Goal: Transaction & Acquisition: Purchase product/service

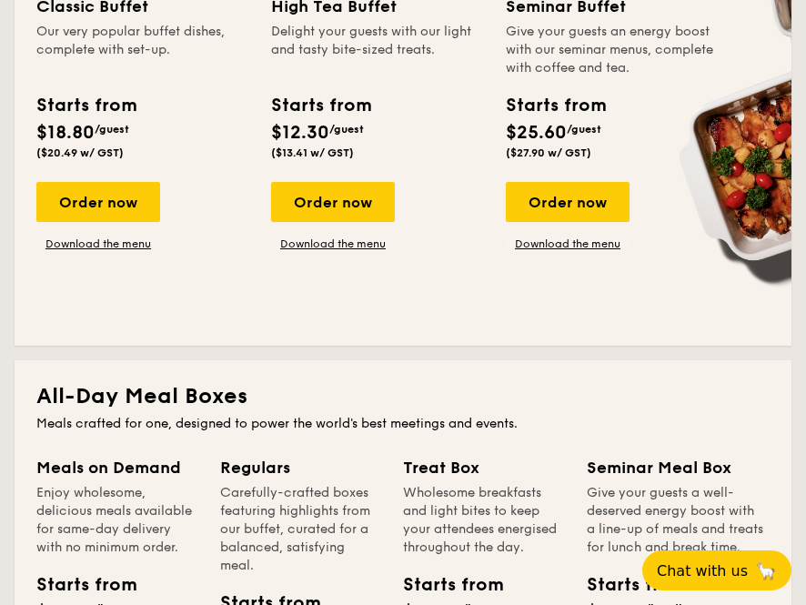
scroll to position [1183, 0]
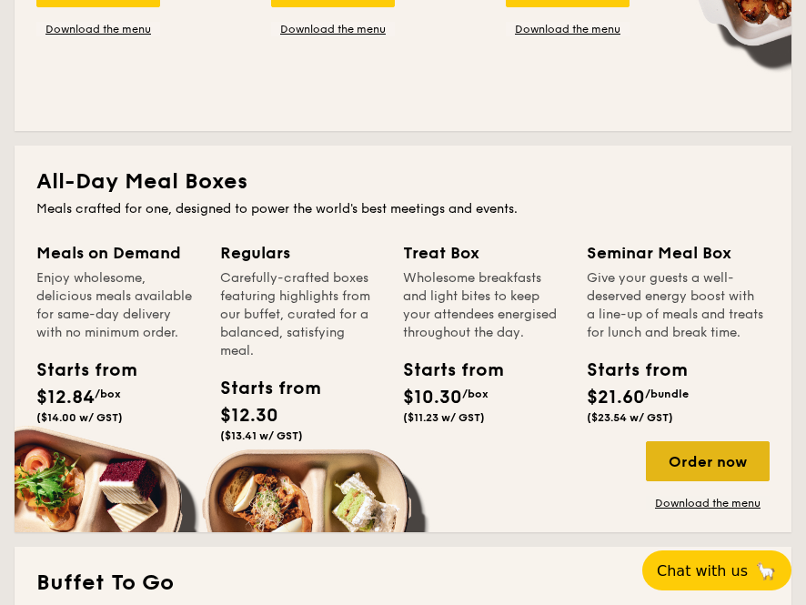
click at [680, 476] on div "Order now" at bounding box center [708, 461] width 124 height 40
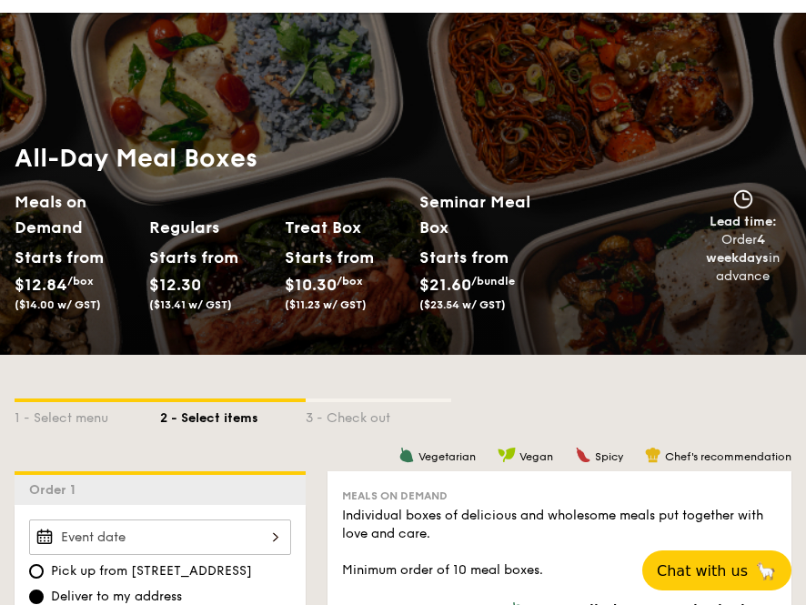
scroll to position [273, 0]
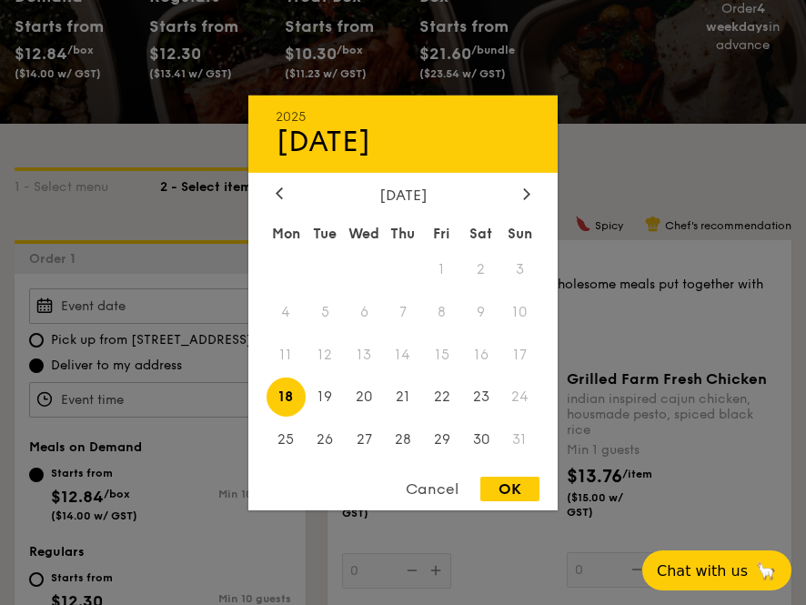
click at [229, 299] on div "2025 Aug [DATE] Tue Wed Thu Fri Sat Sun 1 2 3 4 5 6 7 8 9 10 11 12 13 14 15 16 …" at bounding box center [160, 305] width 262 height 35
click at [476, 395] on span "23" at bounding box center [480, 397] width 39 height 39
click at [506, 495] on div "OK" at bounding box center [509, 489] width 59 height 25
type input "[DATE]"
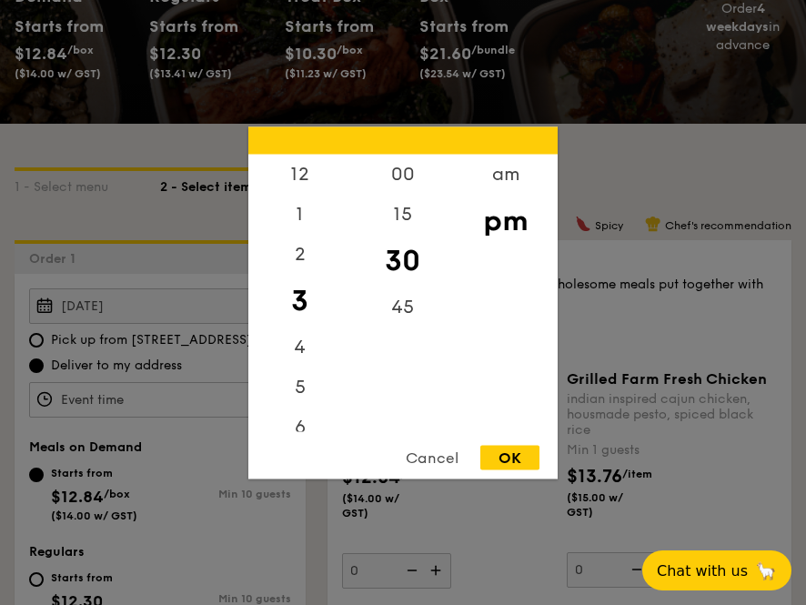
click at [229, 407] on div "12 1 2 3 4 5 6 7 8 9 10 11 00 15 30 45 am pm Cancel OK" at bounding box center [160, 399] width 262 height 35
click at [311, 174] on div "12" at bounding box center [299, 180] width 103 height 53
click at [402, 176] on div "00" at bounding box center [402, 180] width 103 height 53
click at [513, 458] on div "OK" at bounding box center [509, 457] width 59 height 25
type input "12:00PM"
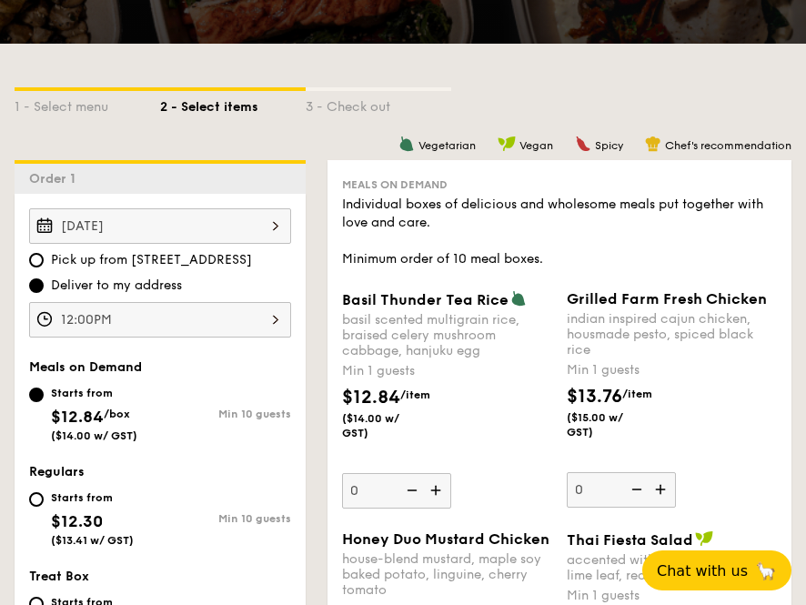
scroll to position [455, 0]
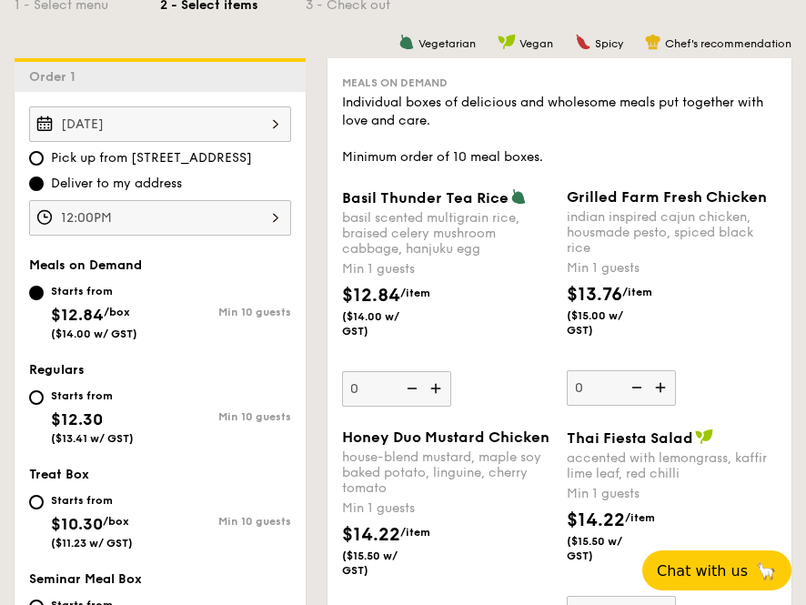
click at [134, 405] on div "Starts from $12.30 ($13.41 w/ GST)" at bounding box center [92, 415] width 83 height 60
click at [44, 405] on input "Starts from $12.30 ($13.41 w/ GST) Min 10 guests" at bounding box center [36, 397] width 15 height 15
radio input "true"
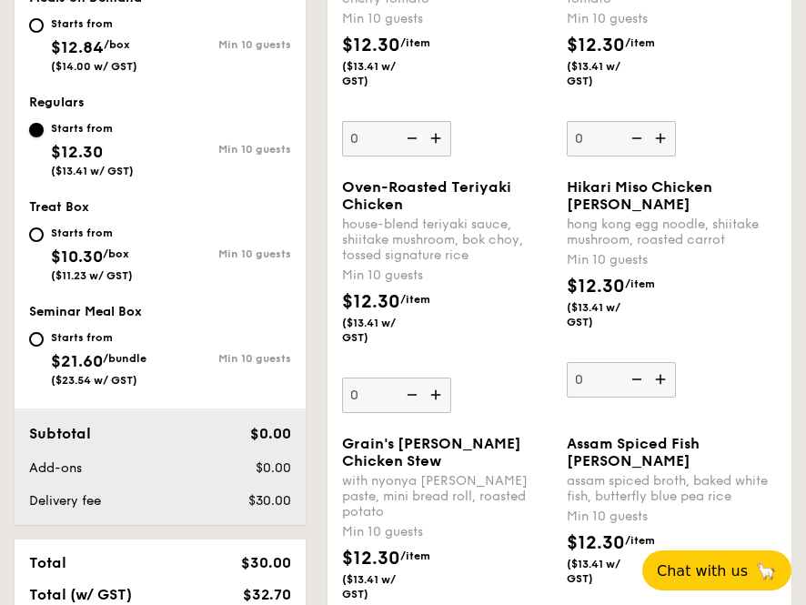
scroll to position [728, 0]
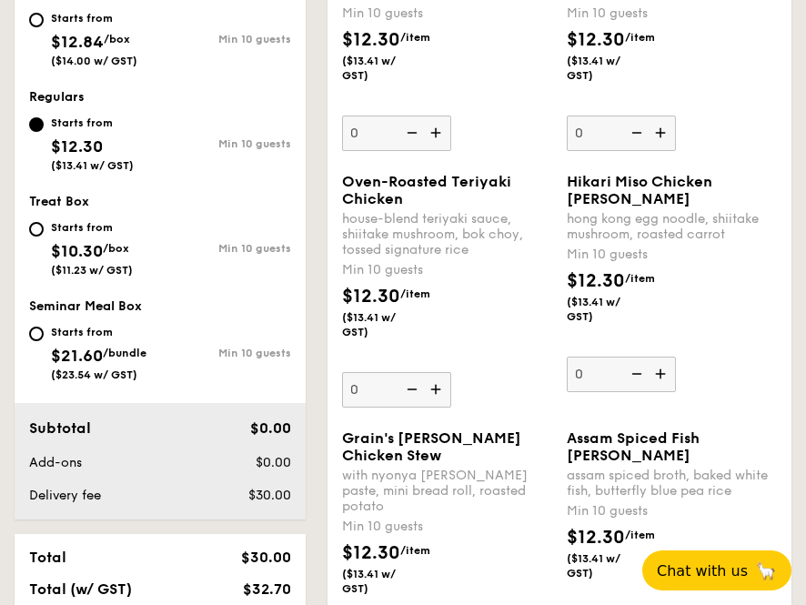
click at [433, 407] on img at bounding box center [437, 389] width 27 height 35
click at [433, 408] on input "0" at bounding box center [396, 389] width 109 height 35
type input "10"
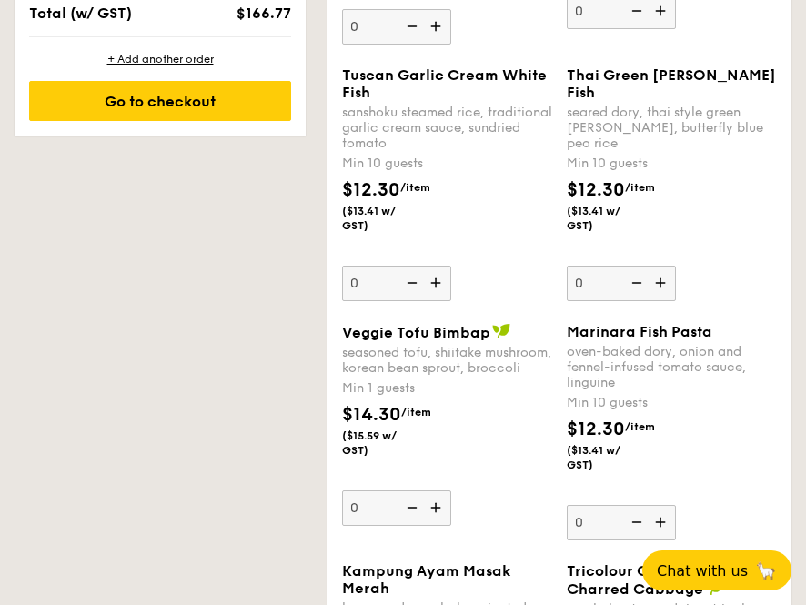
scroll to position [1365, 0]
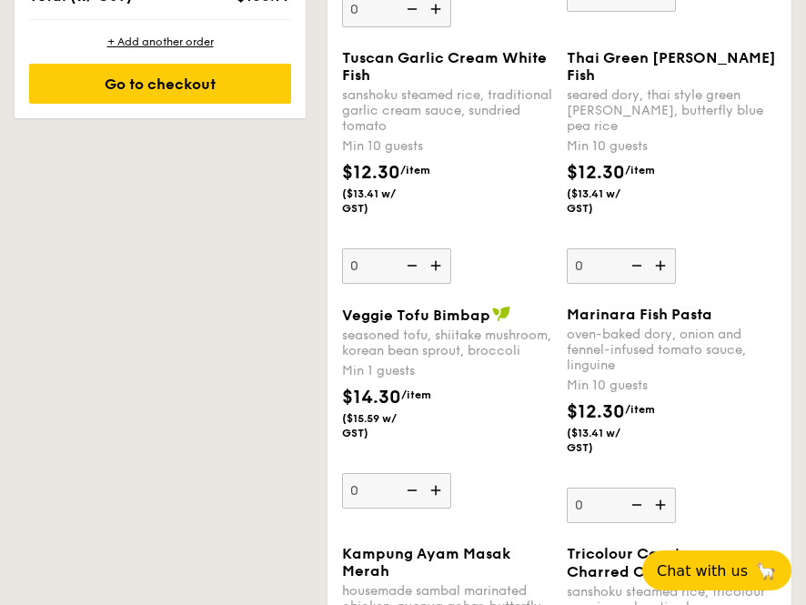
click at [440, 508] on img at bounding box center [437, 490] width 27 height 35
click at [440, 509] on input "0" at bounding box center [396, 490] width 109 height 35
type input "1"
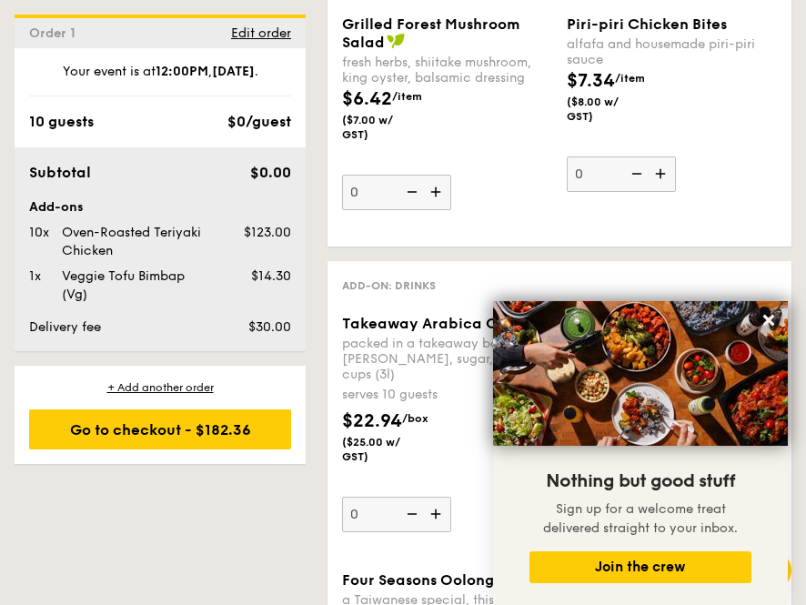
scroll to position [4410, 0]
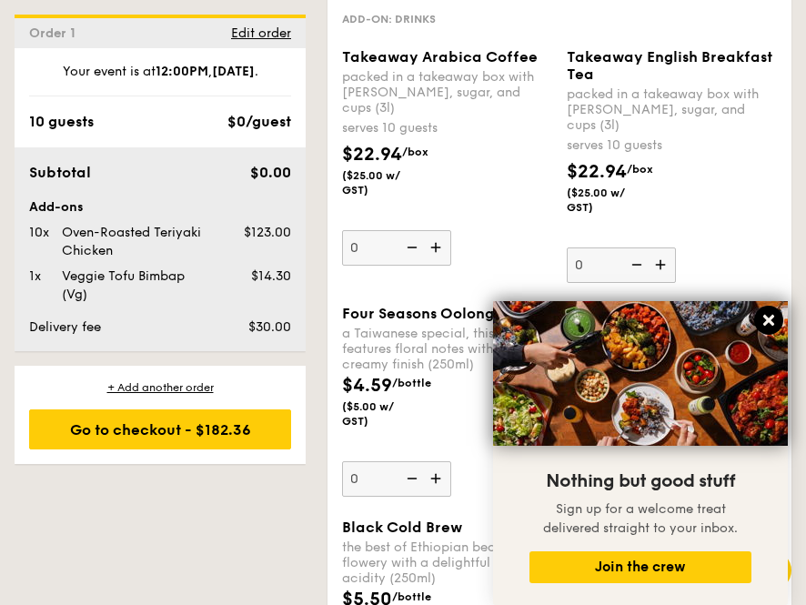
click at [775, 318] on icon at bounding box center [768, 320] width 16 height 16
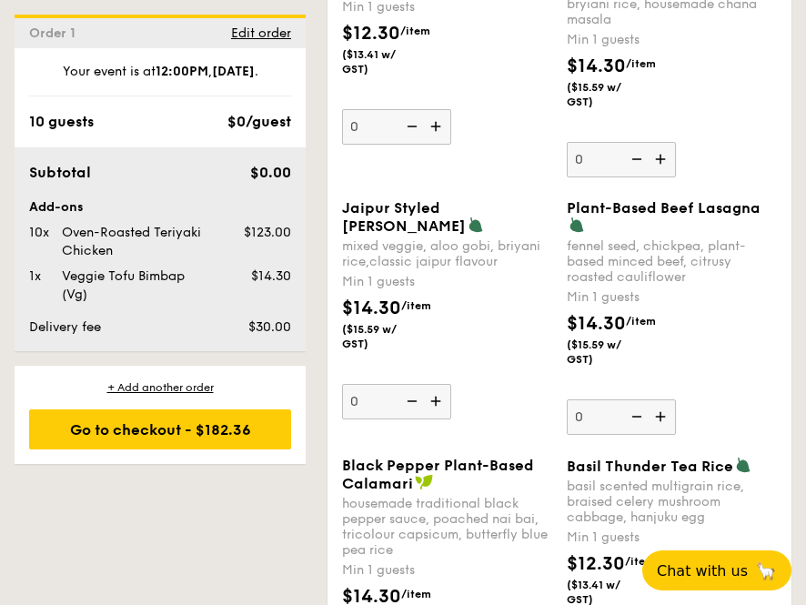
scroll to position [2208, 0]
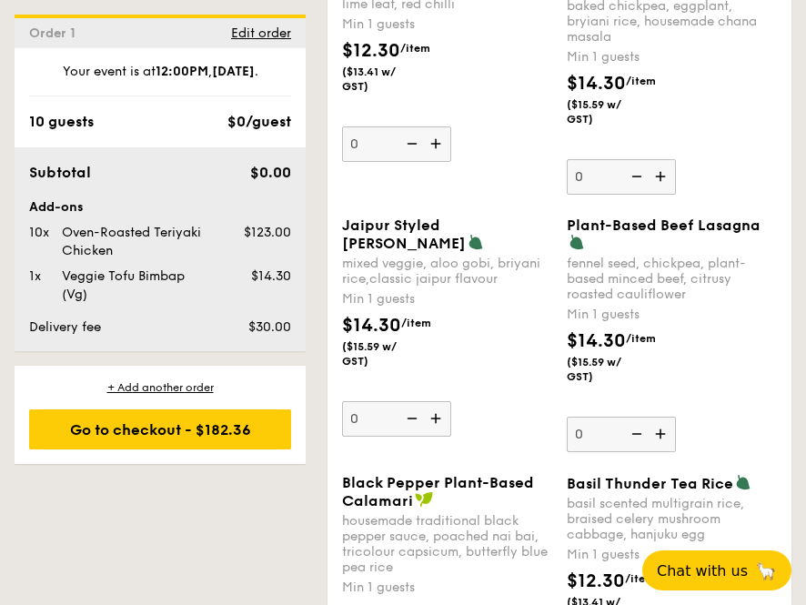
click at [670, 194] on img at bounding box center [662, 176] width 27 height 35
click at [670, 195] on input "0" at bounding box center [621, 176] width 109 height 35
type input "1"
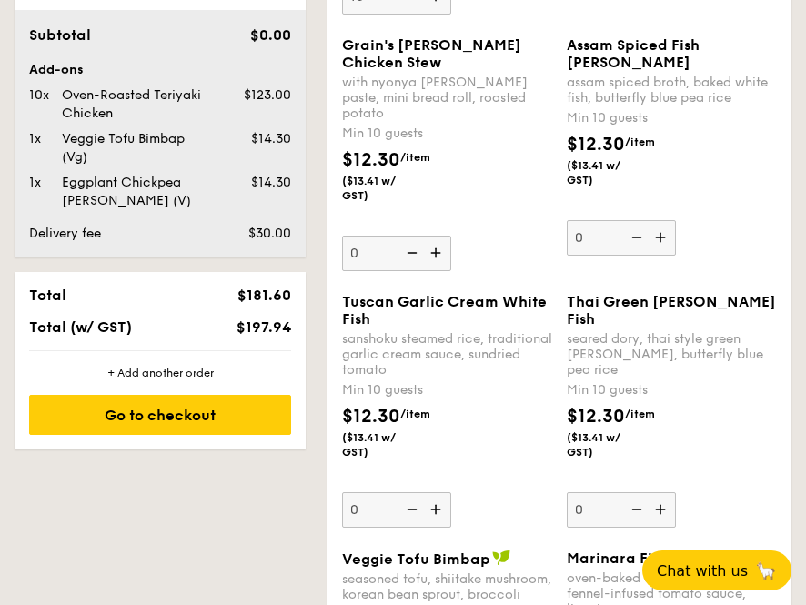
scroll to position [1116, 0]
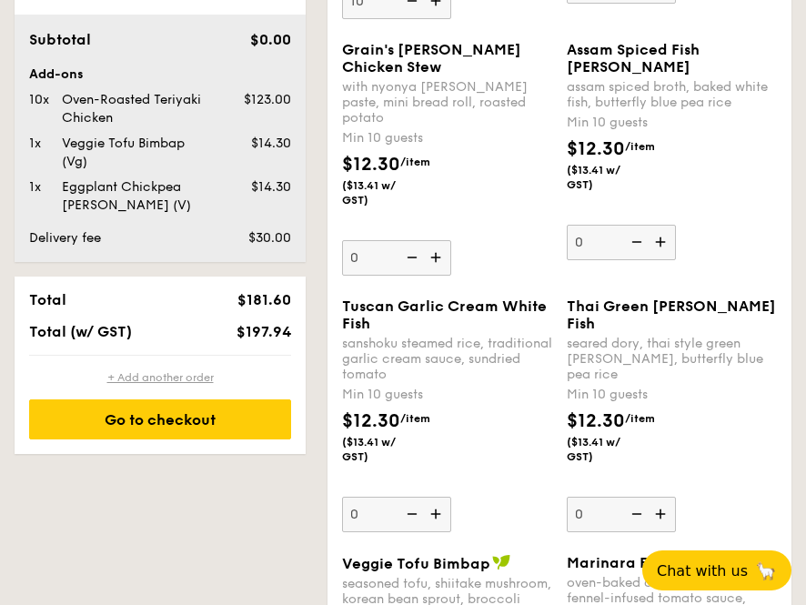
click at [174, 376] on div "+ Add another order" at bounding box center [160, 377] width 262 height 15
type input "0"
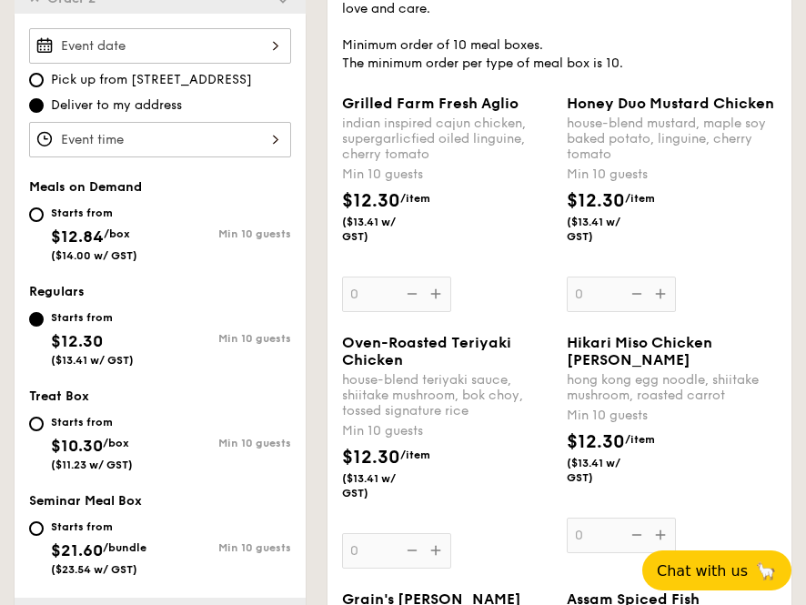
scroll to position [519, 0]
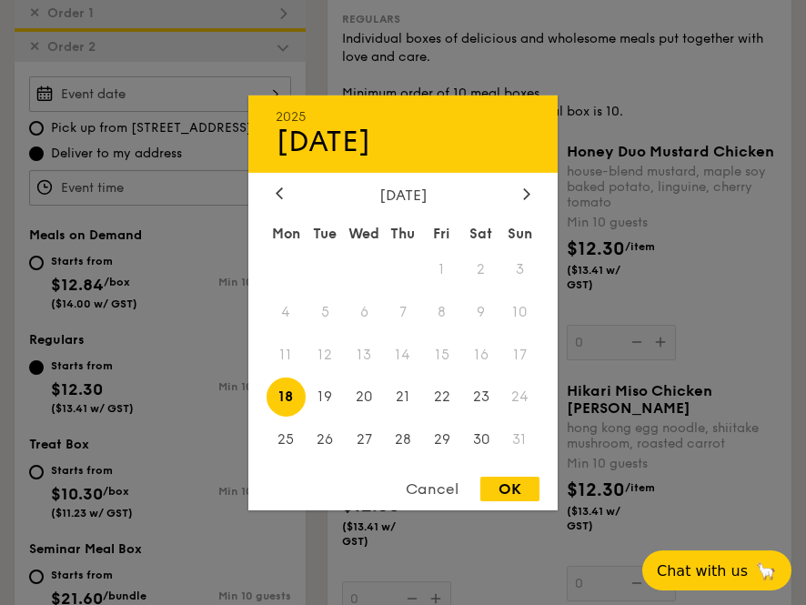
click at [250, 91] on div "2025 Aug [DATE] Tue Wed Thu Fri Sat Sun 1 2 3 4 5 6 7 8 9 10 11 12 13 14 15 16 …" at bounding box center [160, 93] width 262 height 35
click at [520, 186] on div at bounding box center [527, 194] width 16 height 17
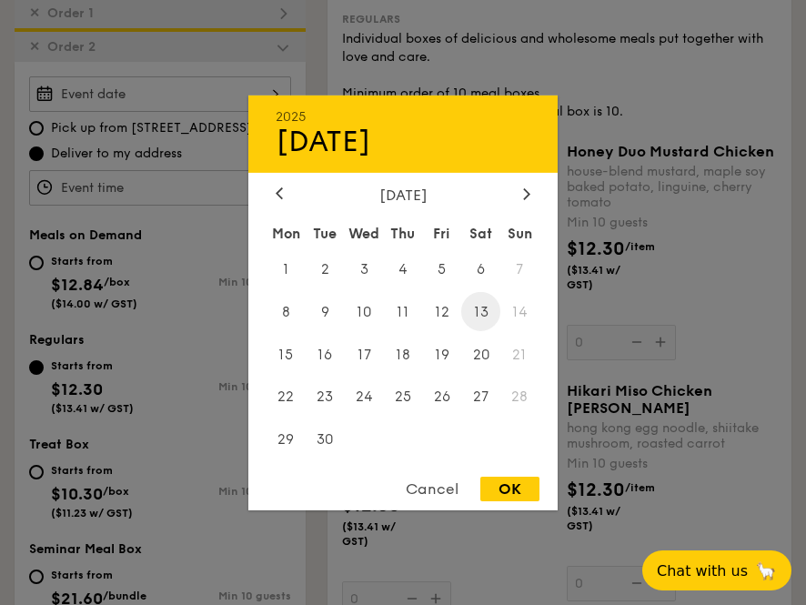
click at [473, 310] on span "13" at bounding box center [480, 311] width 39 height 39
click at [510, 499] on div "OK" at bounding box center [509, 489] width 59 height 25
type input "[DATE]"
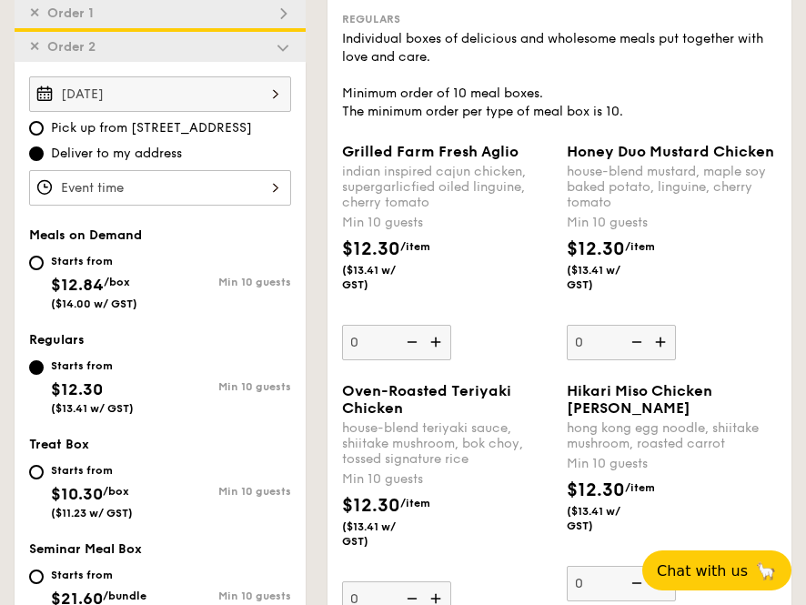
click at [247, 185] on div at bounding box center [160, 187] width 262 height 35
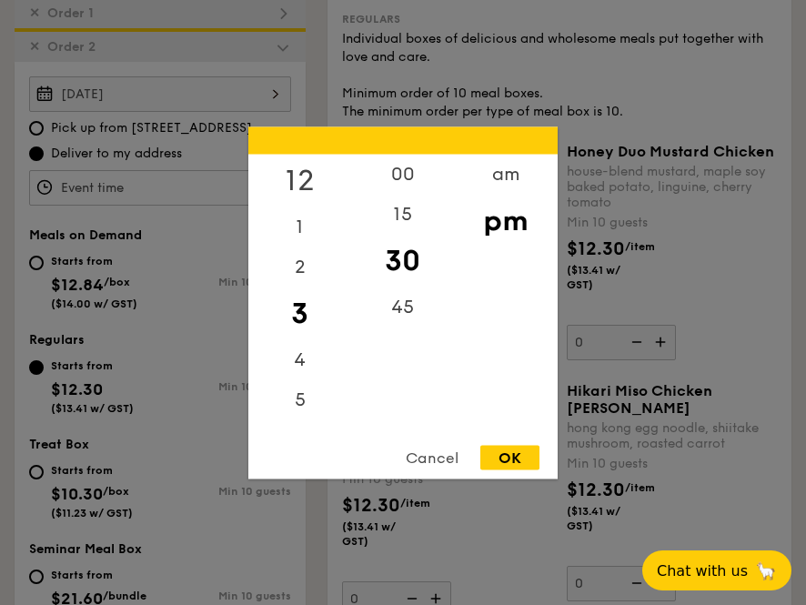
click at [310, 166] on div "12" at bounding box center [299, 180] width 103 height 53
click at [406, 178] on div "00" at bounding box center [402, 180] width 103 height 53
click at [515, 466] on div "OK" at bounding box center [509, 457] width 59 height 25
type input "12:00PM"
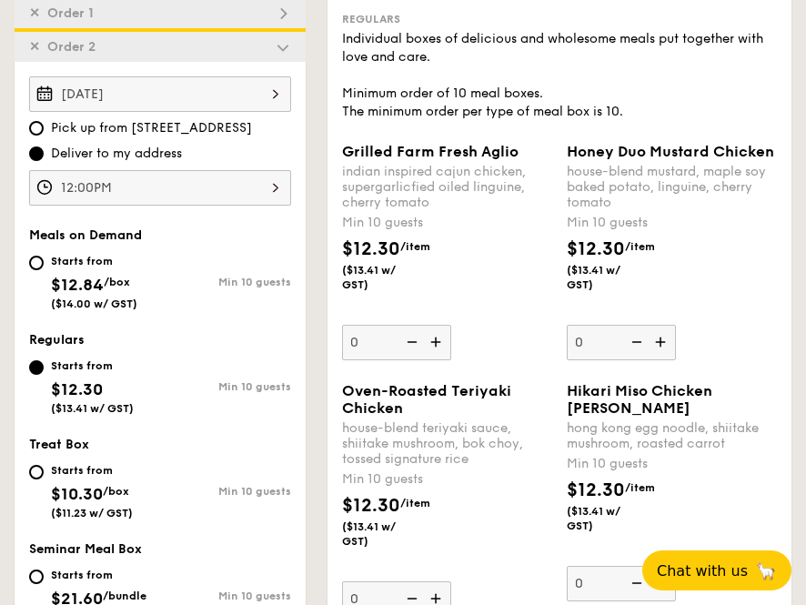
click at [123, 277] on span "/box" at bounding box center [117, 282] width 26 height 13
click at [44, 270] on input "Starts from $12.84 /box ($14.00 w/ GST) Min 10 guests" at bounding box center [36, 263] width 15 height 15
radio input "true"
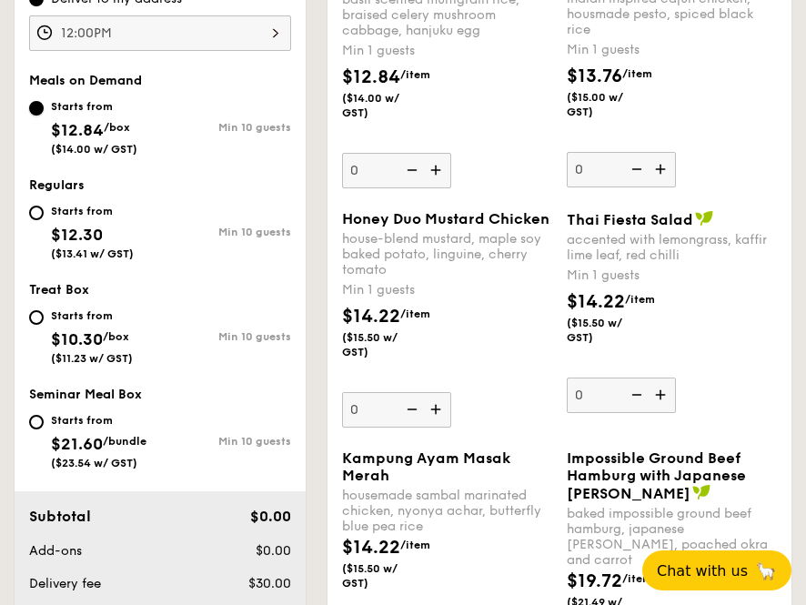
scroll to position [609, 0]
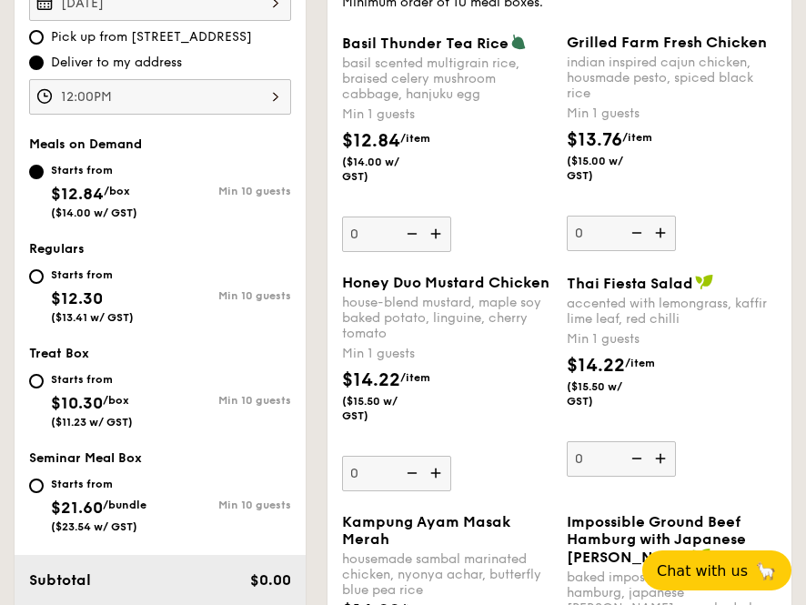
click at [71, 297] on span "$12.30" at bounding box center [77, 298] width 52 height 20
click at [44, 284] on input "Starts from $12.30 ($13.41 w/ GST) Min 10 guests" at bounding box center [36, 276] width 15 height 15
radio input "true"
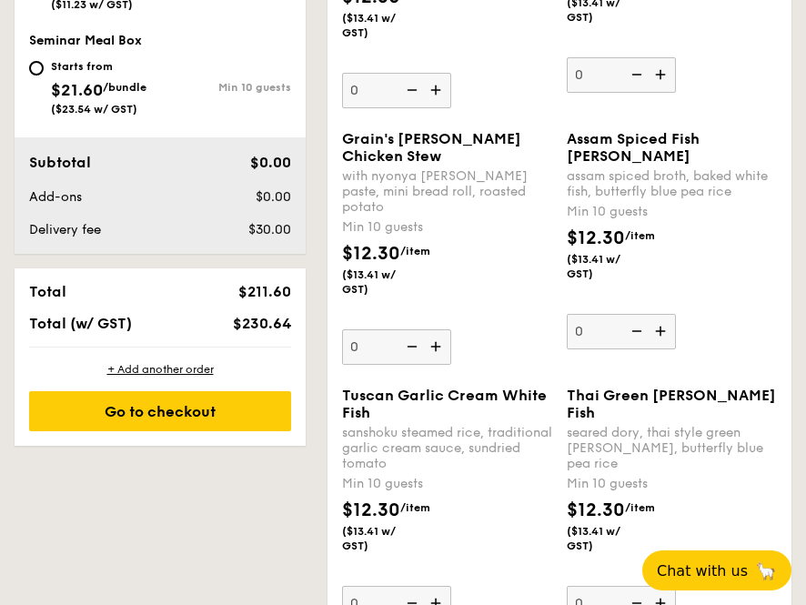
scroll to position [1064, 0]
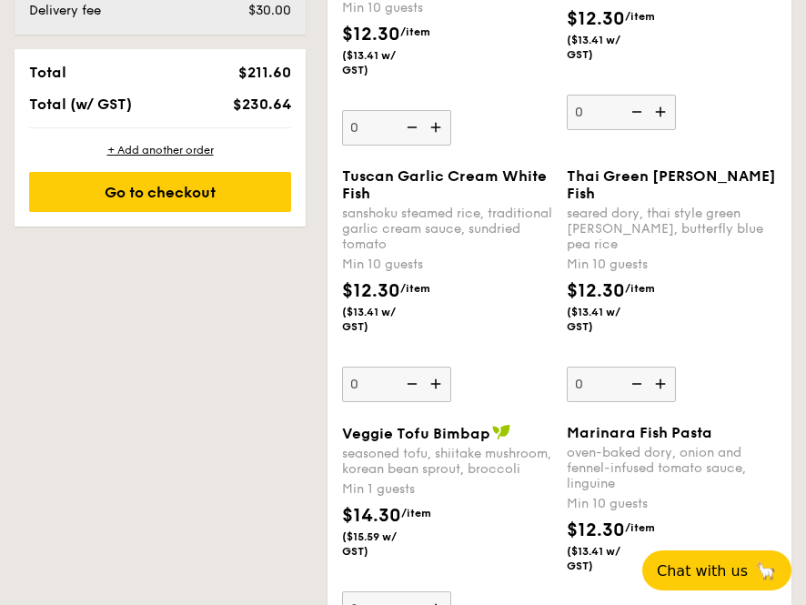
click at [433, 401] on img at bounding box center [437, 384] width 27 height 35
click at [433, 402] on input "0" at bounding box center [396, 384] width 109 height 35
type input "10"
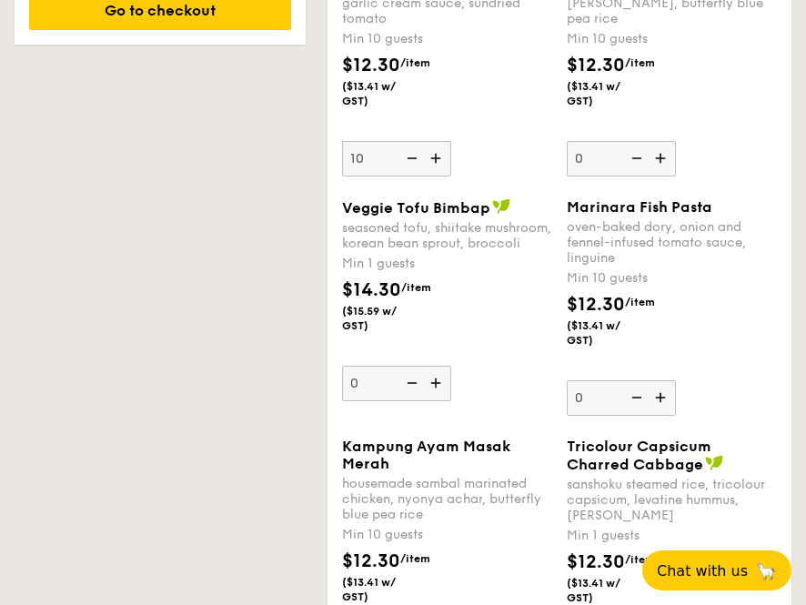
click at [435, 400] on img at bounding box center [437, 383] width 27 height 35
click at [435, 401] on input "0" at bounding box center [396, 383] width 109 height 35
type input "1"
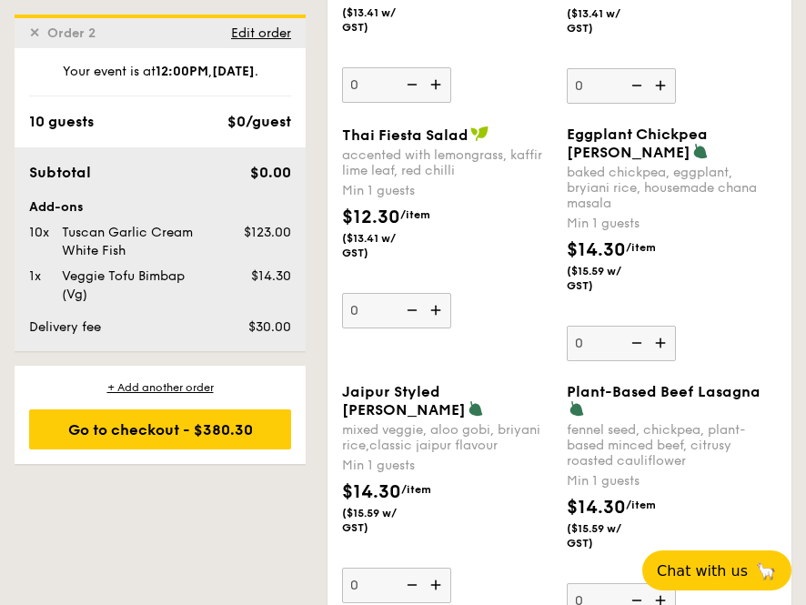
scroll to position [2152, 0]
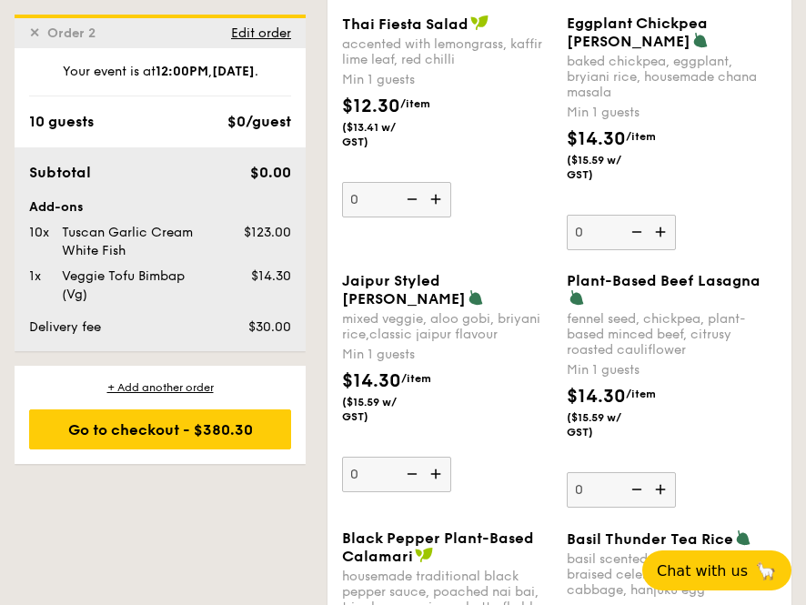
click at [408, 491] on img at bounding box center [410, 474] width 27 height 35
click at [408, 492] on input "0" at bounding box center [396, 474] width 109 height 35
click at [437, 491] on img at bounding box center [437, 474] width 27 height 35
click at [437, 492] on input "0" at bounding box center [396, 474] width 109 height 35
type input "1"
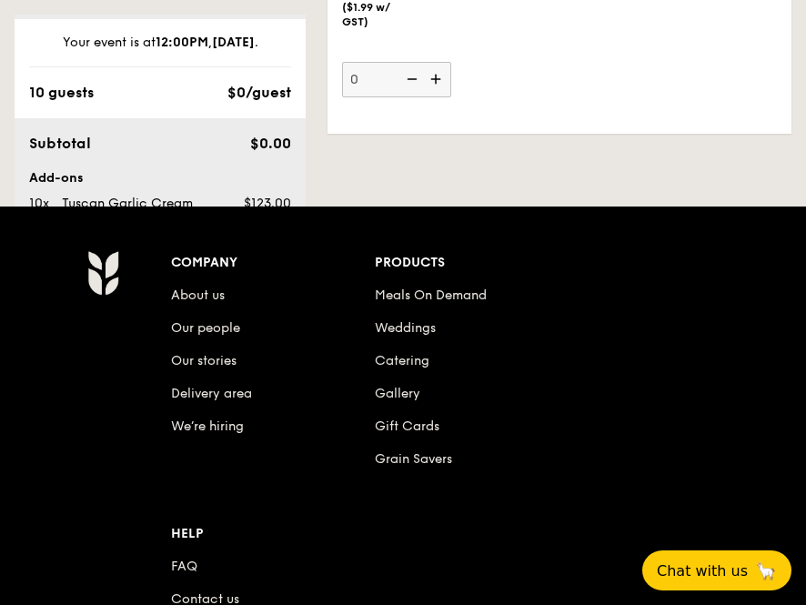
scroll to position [42, 0]
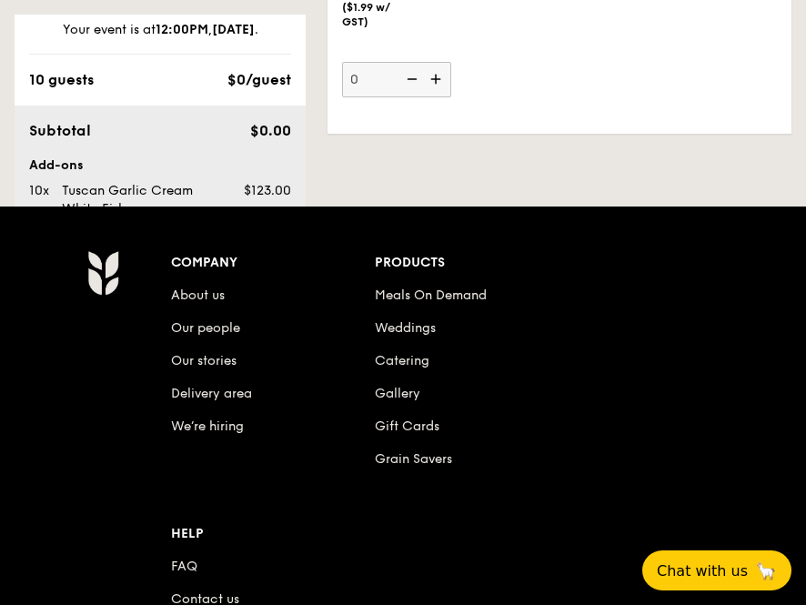
click at [159, 428] on div "Go to checkout - $395.88" at bounding box center [160, 431] width 262 height 40
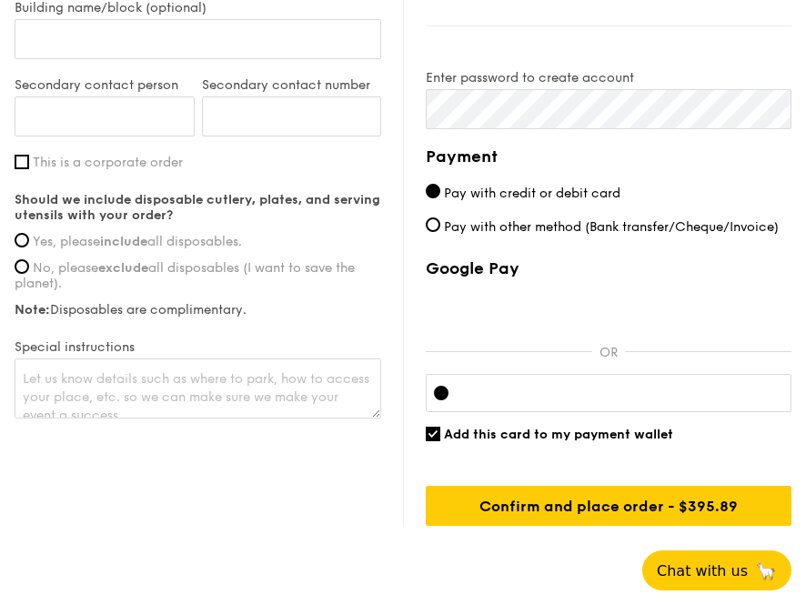
scroll to position [1546, 0]
